Goal: Task Accomplishment & Management: Complete application form

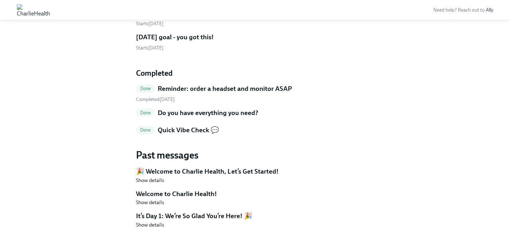
scroll to position [1245, 0]
drag, startPoint x: 58, startPoint y: 10, endPoint x: 126, endPoint y: 1, distance: 68.4
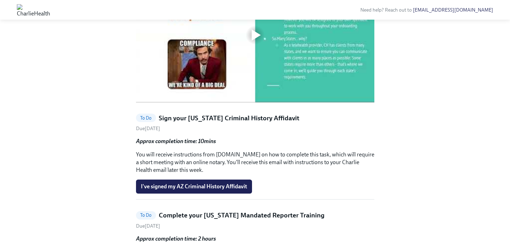
scroll to position [441, 0]
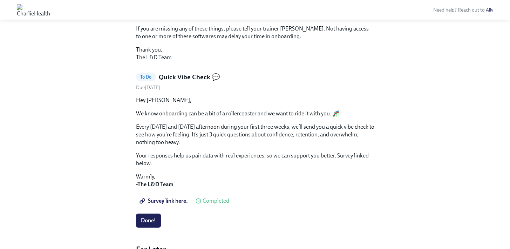
scroll to position [363, 0]
click at [181, 15] on span "I've confirmed I have all my tech!" at bounding box center [181, 11] width 80 height 7
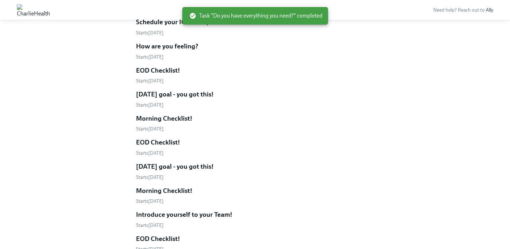
scroll to position [232, 0]
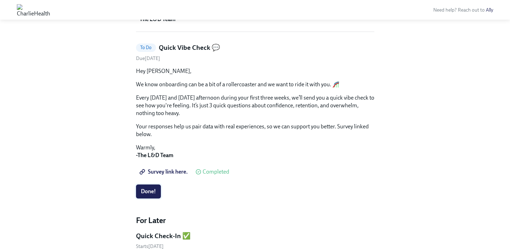
click at [148, 188] on span "Done!" at bounding box center [148, 191] width 15 height 7
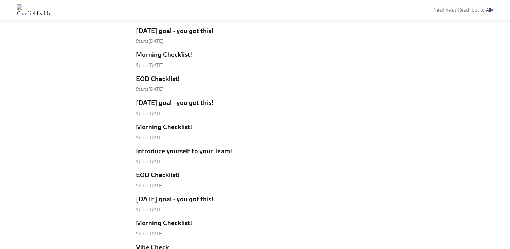
scroll to position [529, 0]
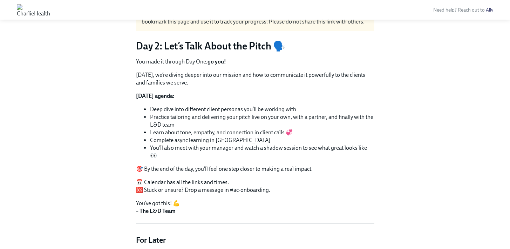
scroll to position [133, 0]
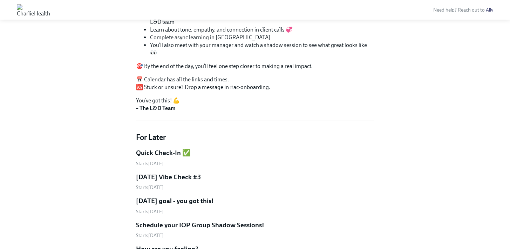
scroll to position [143, 0]
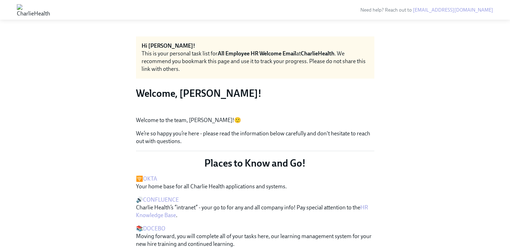
click at [50, 8] on img at bounding box center [33, 9] width 33 height 11
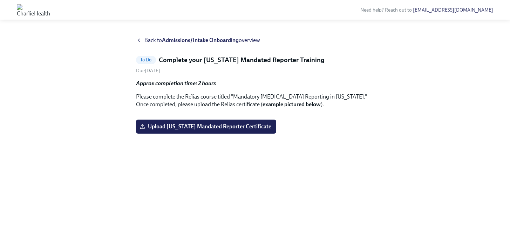
scroll to position [49, 0]
click at [195, 130] on span "Upload [US_STATE] Mandated Reporter Certificate" at bounding box center [206, 126] width 130 height 7
click at [0, 0] on input "Upload [US_STATE] Mandated Reporter Certificate" at bounding box center [0, 0] width 0 height 0
click at [248, 130] on span "Upload [US_STATE] Mandated Reporter Certificate" at bounding box center [206, 126] width 130 height 7
click at [0, 0] on input "Upload [US_STATE] Mandated Reporter Certificate" at bounding box center [0, 0] width 0 height 0
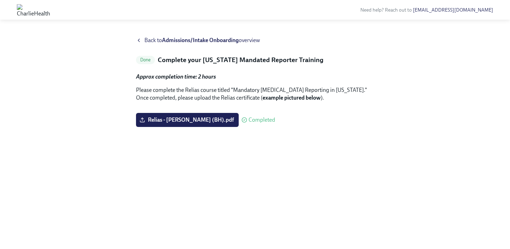
scroll to position [0, 0]
click at [221, 41] on strong "Admissions/Intake Onboarding" at bounding box center [200, 40] width 77 height 7
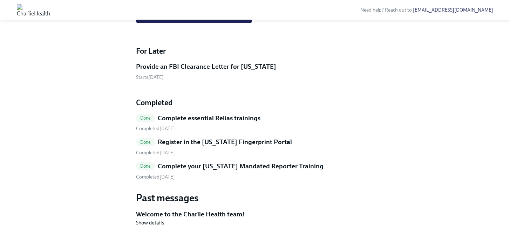
scroll to position [617, 0]
